Goal: Transaction & Acquisition: Book appointment/travel/reservation

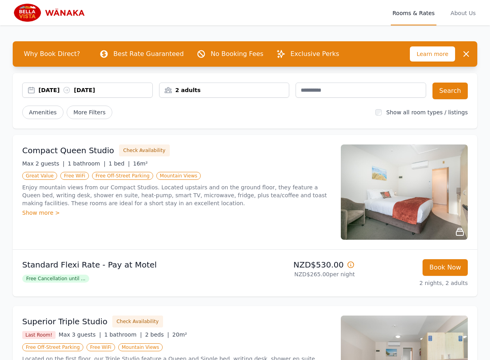
click at [198, 127] on div "[DATE] [DATE] 2 adults Search Amenities More Filters Show all room types / list…" at bounding box center [245, 101] width 464 height 56
click at [198, 263] on button "Book Now" at bounding box center [444, 267] width 45 height 17
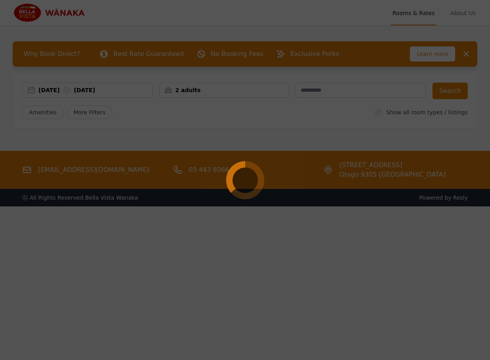
select select "**"
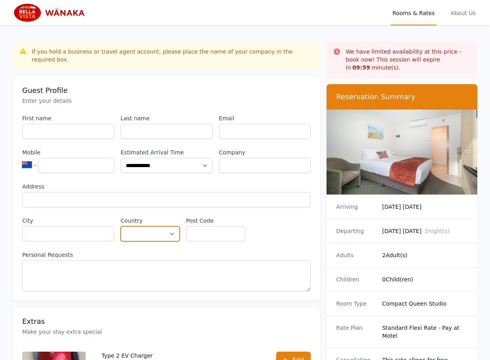
click at [156, 226] on select "**********" at bounding box center [150, 233] width 59 height 15
select select "*********"
click at [121, 226] on select "**********" at bounding box center [150, 233] width 59 height 15
click at [198, 251] on label "Personal Requests" at bounding box center [166, 255] width 288 height 8
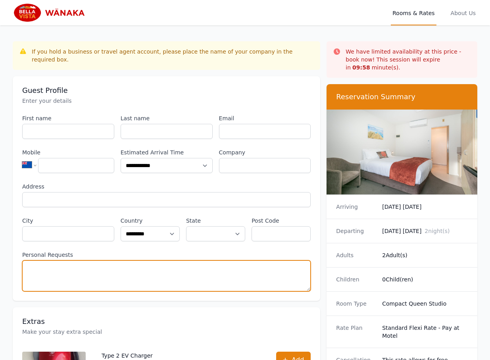
click at [198, 260] on textarea "Personal Requests" at bounding box center [166, 275] width 288 height 31
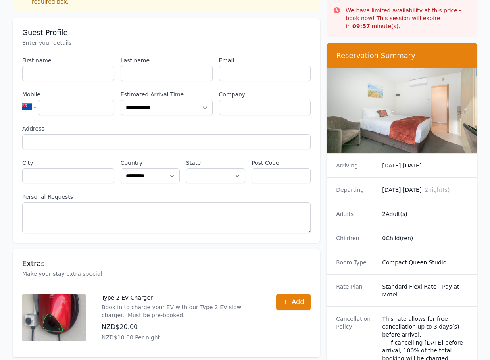
click at [198, 234] on dd "0 Child(ren)" at bounding box center [425, 238] width 86 height 8
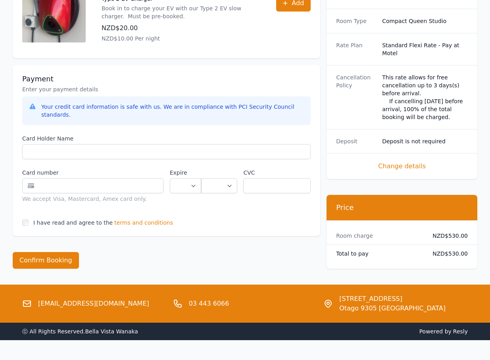
scroll to position [359, 0]
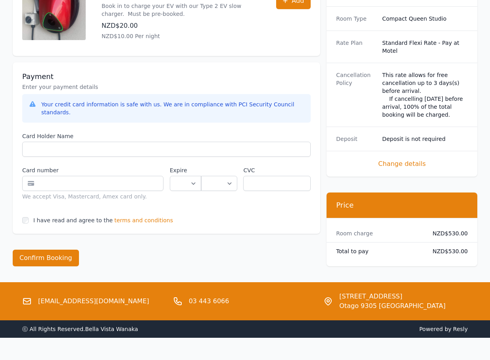
click at [198, 242] on div "Total to pay NZD$530.00" at bounding box center [401, 250] width 151 height 17
click at [198, 247] on dt "Total to pay" at bounding box center [379, 251] width 86 height 8
click at [128, 216] on span "terms and conditions" at bounding box center [143, 220] width 59 height 8
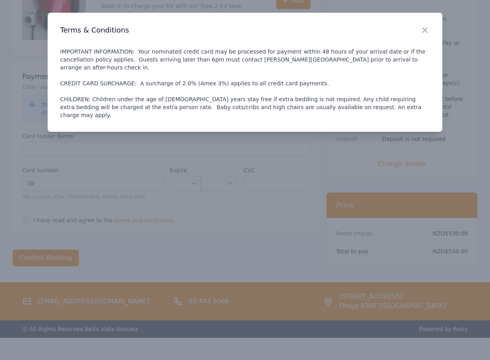
click at [198, 50] on p "IMPORTANT INFORMATION: Your nominated credit card may be processed for payment …" at bounding box center [245, 83] width 370 height 71
click at [198, 92] on p "IMPORTANT INFORMATION: Your nominated credit card may be processed for payment …" at bounding box center [245, 83] width 370 height 71
click at [198, 90] on p "IMPORTANT INFORMATION: Your nominated credit card may be processed for payment …" at bounding box center [245, 83] width 370 height 71
click at [198, 29] on icon "button" at bounding box center [425, 30] width 10 height 10
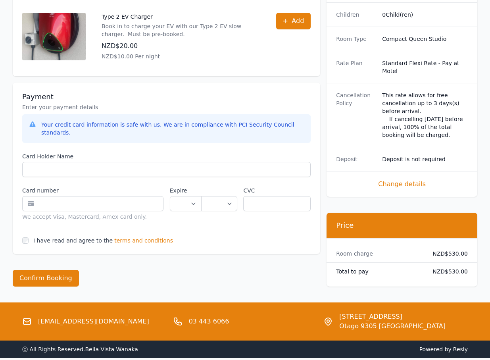
scroll to position [338, 0]
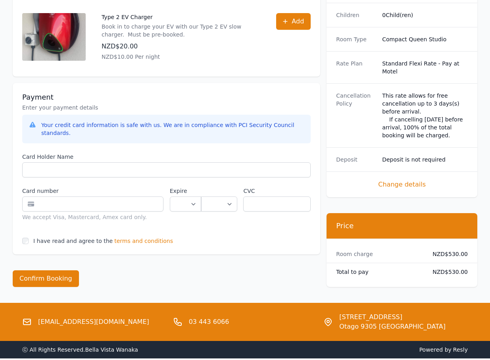
click at [198, 263] on div "Total to pay NZD$530.00" at bounding box center [401, 271] width 151 height 17
click at [128, 237] on span "terms and conditions" at bounding box center [143, 241] width 59 height 8
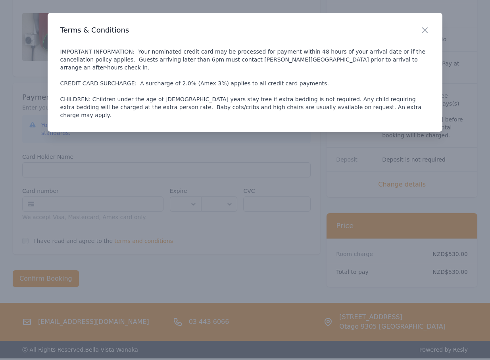
click at [198, 111] on p "IMPORTANT INFORMATION: Your nominated credit card may be processed for payment …" at bounding box center [245, 83] width 370 height 71
click at [198, 253] on div at bounding box center [245, 180] width 490 height 360
